Goal: Information Seeking & Learning: Find specific fact

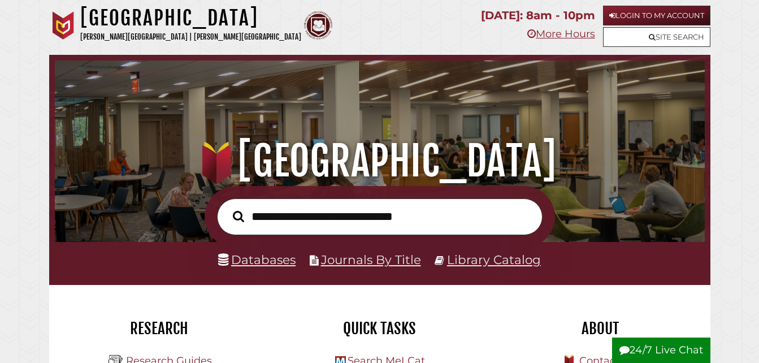
scroll to position [215, 644]
type input "**********"
click at [227, 207] on button "Search" at bounding box center [238, 216] width 23 height 18
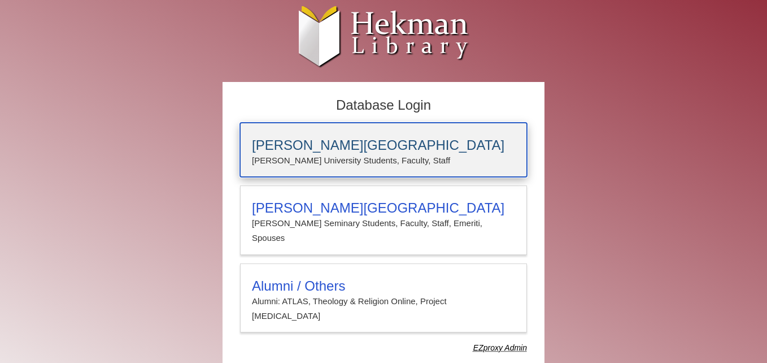
click at [388, 164] on p "[PERSON_NAME] University Students, Faculty, Staff" at bounding box center [383, 160] width 263 height 15
